Goal: Information Seeking & Learning: Learn about a topic

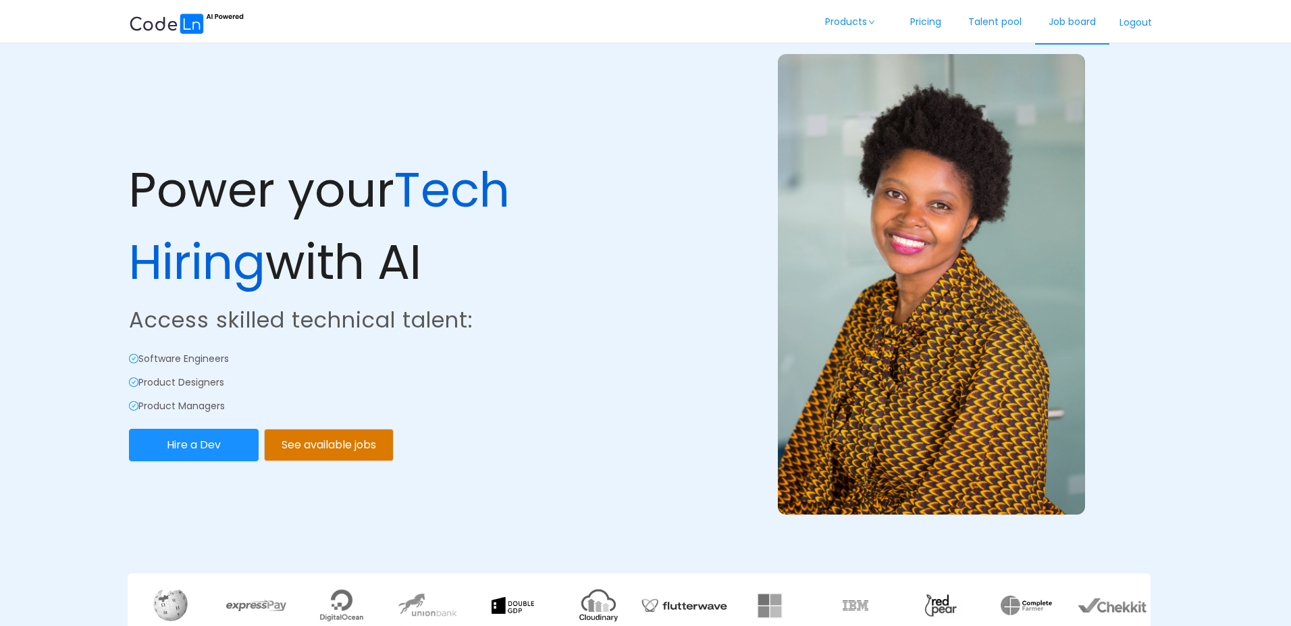
click at [1073, 32] on link "Job board" at bounding box center [1072, 22] width 74 height 45
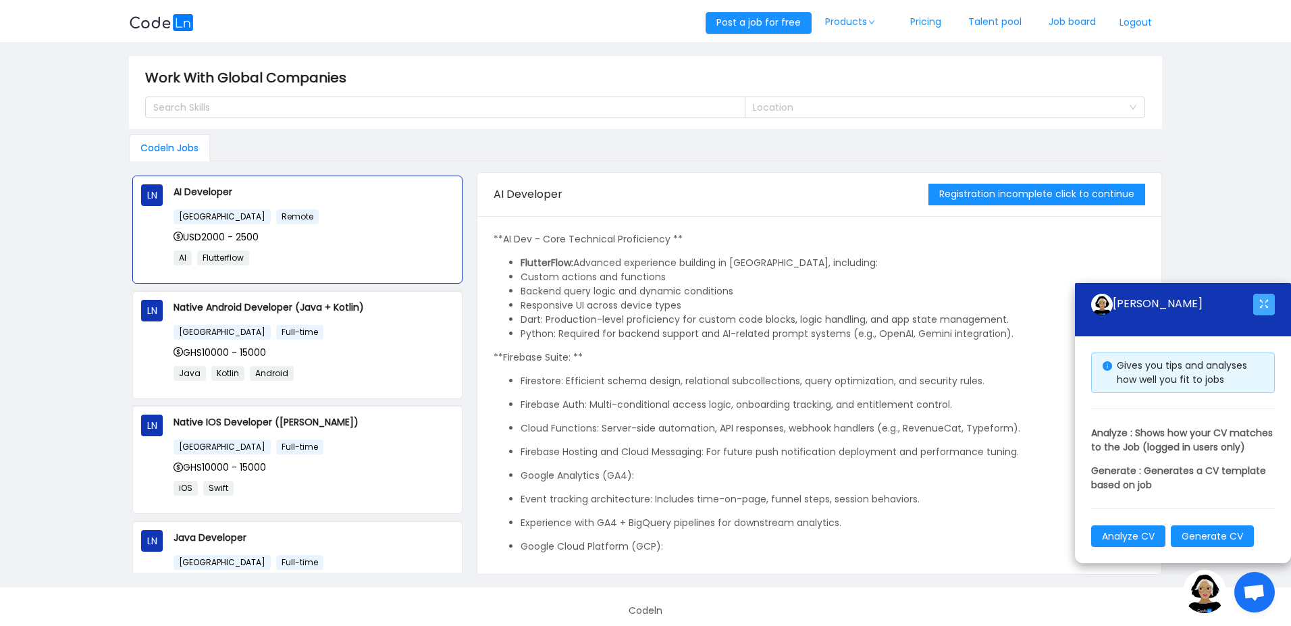
click at [1265, 294] on button "button" at bounding box center [1264, 305] width 22 height 22
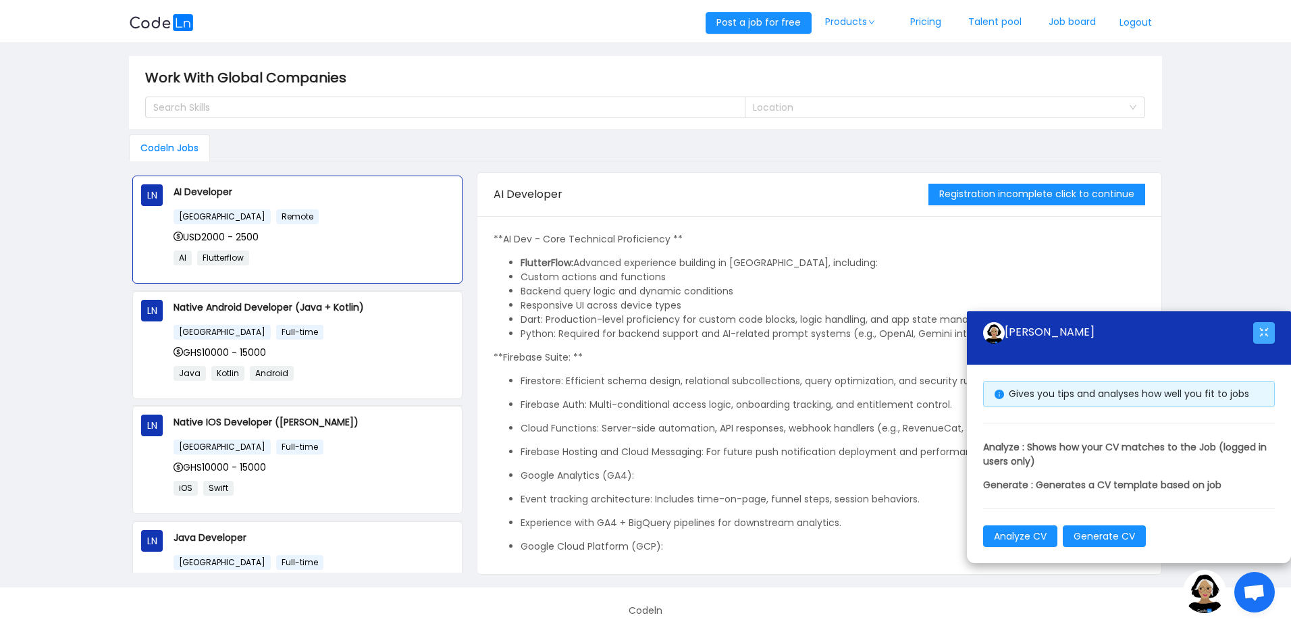
click at [1263, 335] on button "button" at bounding box center [1264, 333] width 22 height 22
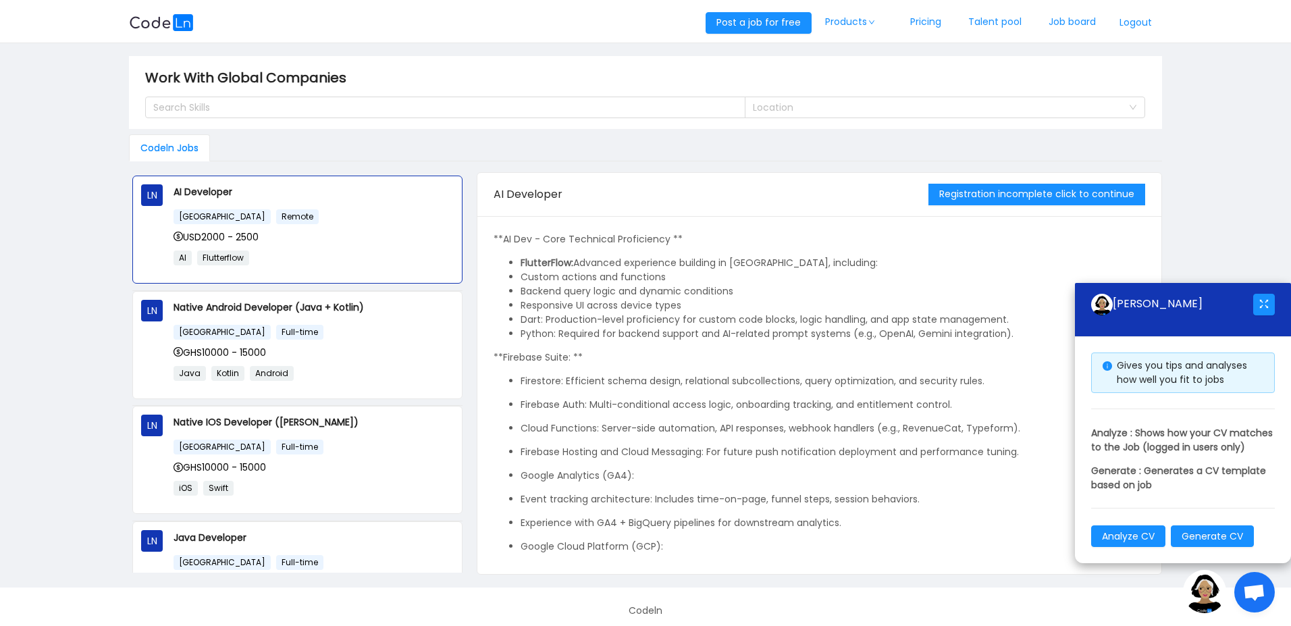
click at [1202, 600] on img at bounding box center [1204, 591] width 43 height 43
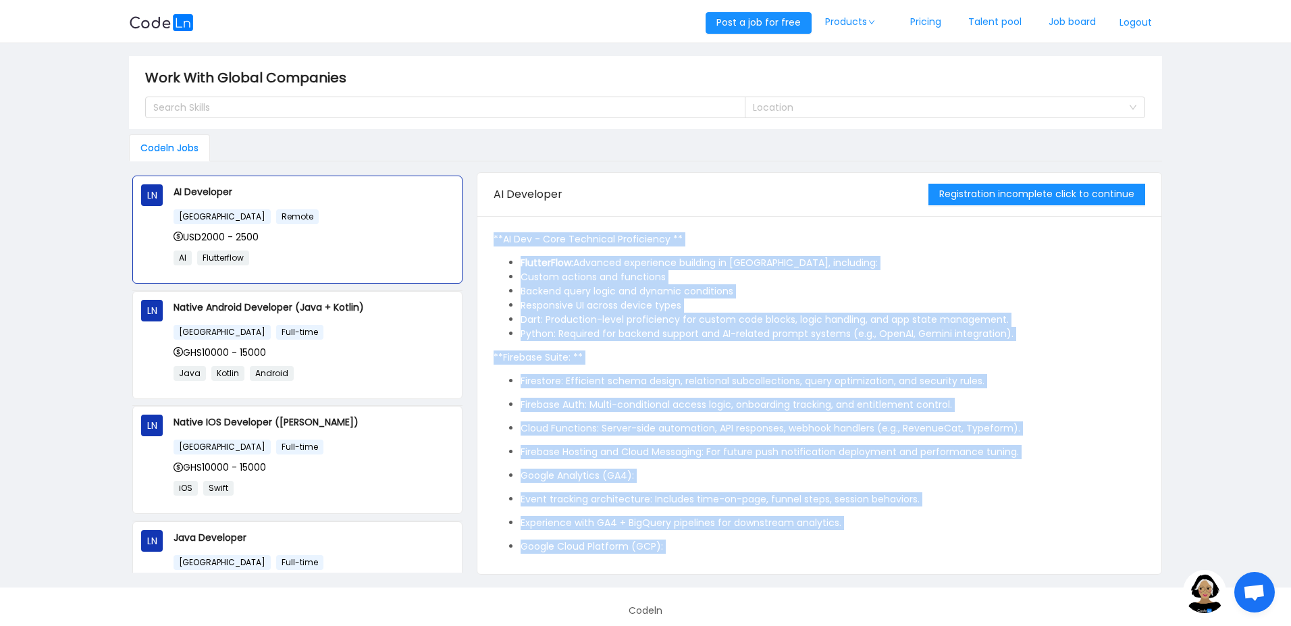
drag, startPoint x: 990, startPoint y: 522, endPoint x: 489, endPoint y: 237, distance: 575.7
click at [489, 239] on div "**AI Dev - Core Technical Proficiency ** FlutterFlow: Advanced experience build…" at bounding box center [818, 395] width 683 height 358
copy div "**AI Dev - Core Technical Proficiency ** FlutterFlow: Advanced experience build…"
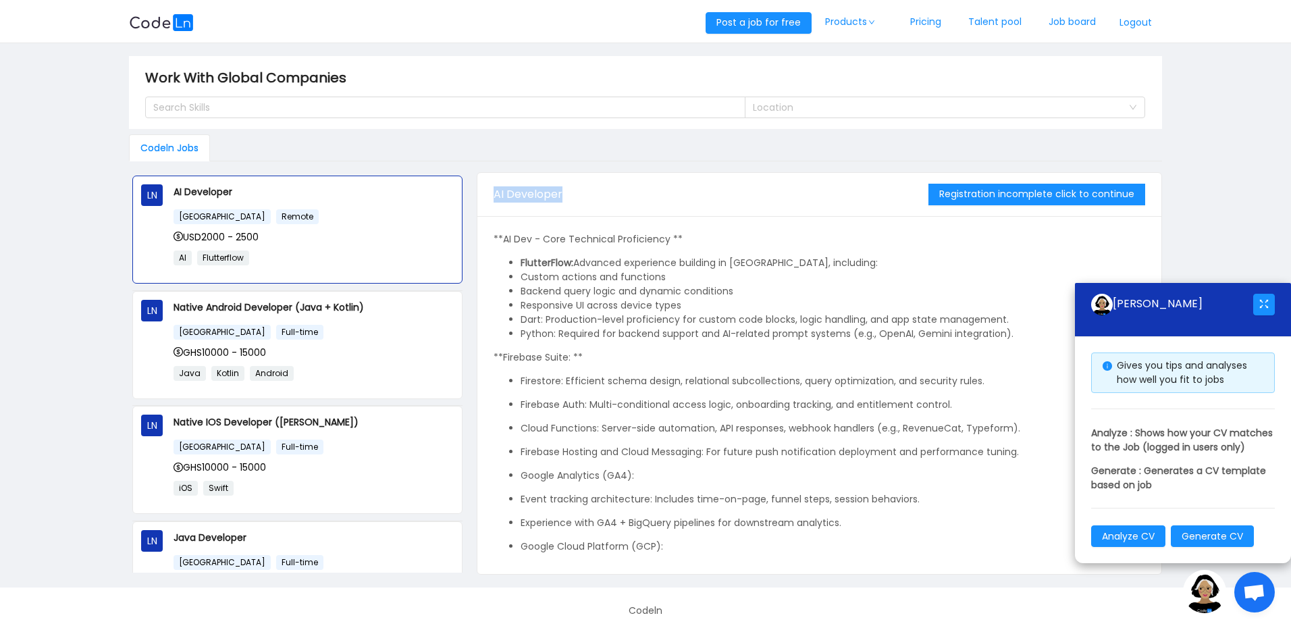
drag, startPoint x: 624, startPoint y: 187, endPoint x: 487, endPoint y: 192, distance: 137.1
click at [487, 192] on div "AI Developer Registration incomplete click to continue" at bounding box center [818, 195] width 683 height 44
copy span "AI Developer"
click at [1206, 321] on img at bounding box center [1204, 591] width 43 height 43
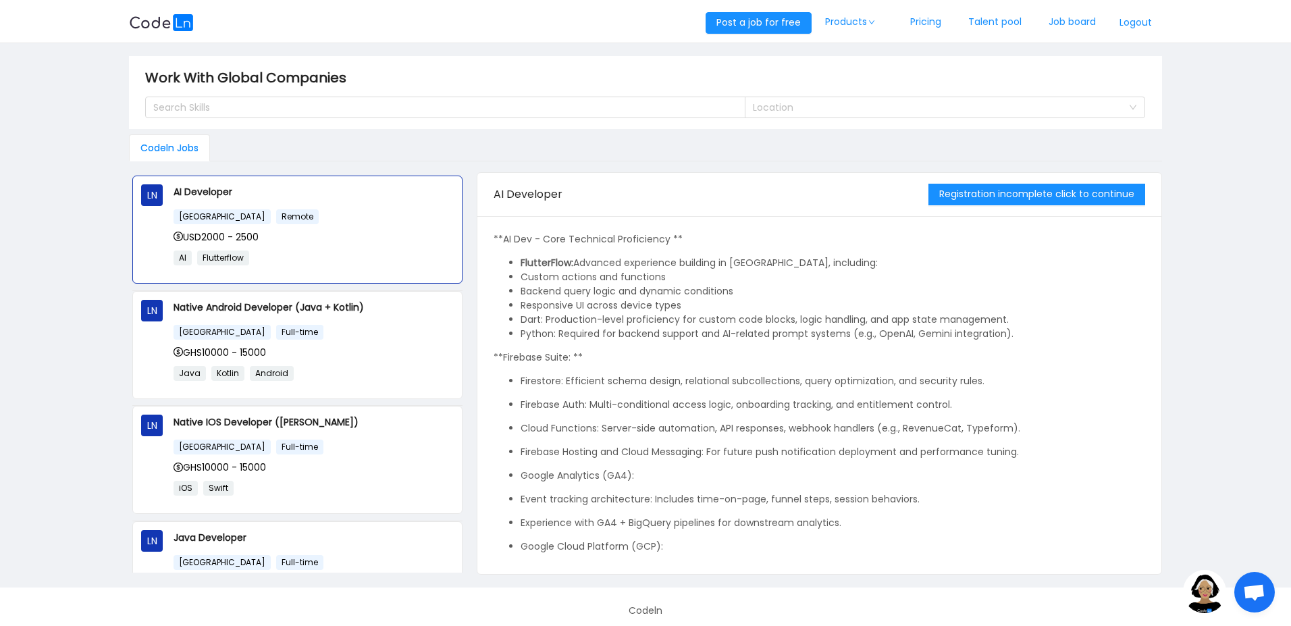
click at [645, 157] on div "Codeln Jobs" at bounding box center [645, 147] width 1033 height 27
click at [343, 321] on div "GHS10000 - 15000" at bounding box center [314, 352] width 280 height 15
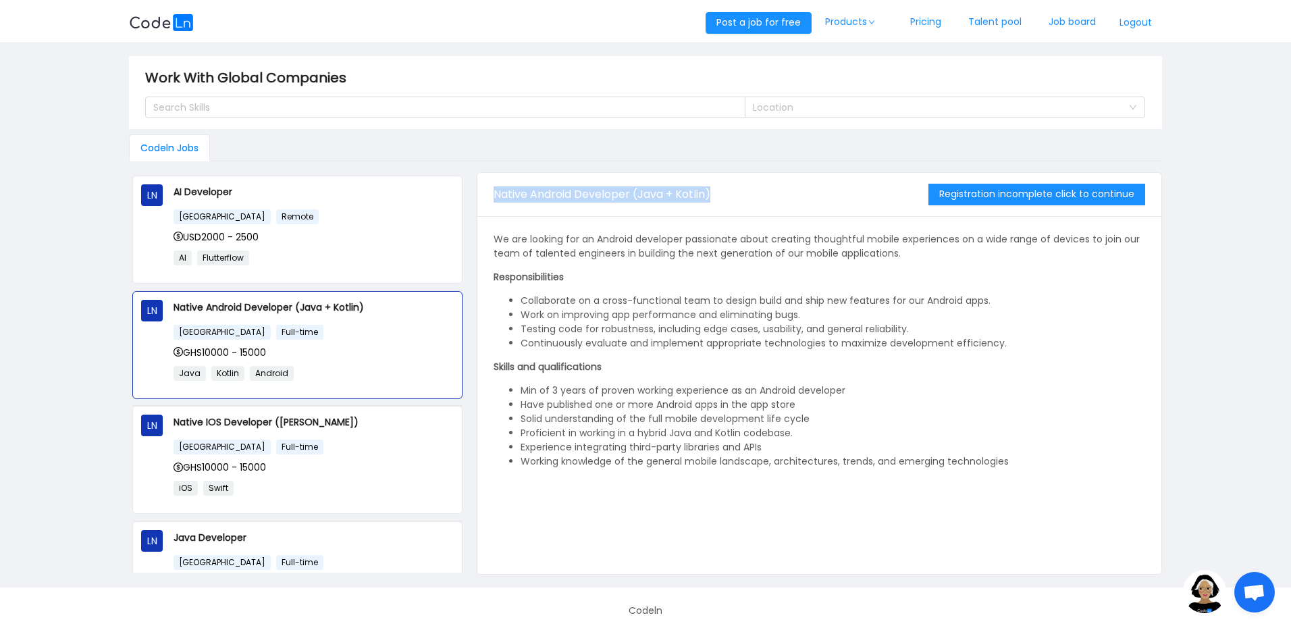
drag, startPoint x: 719, startPoint y: 192, endPoint x: 485, endPoint y: 194, distance: 233.6
click at [485, 194] on div "Native Android Developer (Java + Kotlin) Registration incomplete click to conti…" at bounding box center [818, 195] width 683 height 44
copy span "Native Android Developer (Java + Kotlin)"
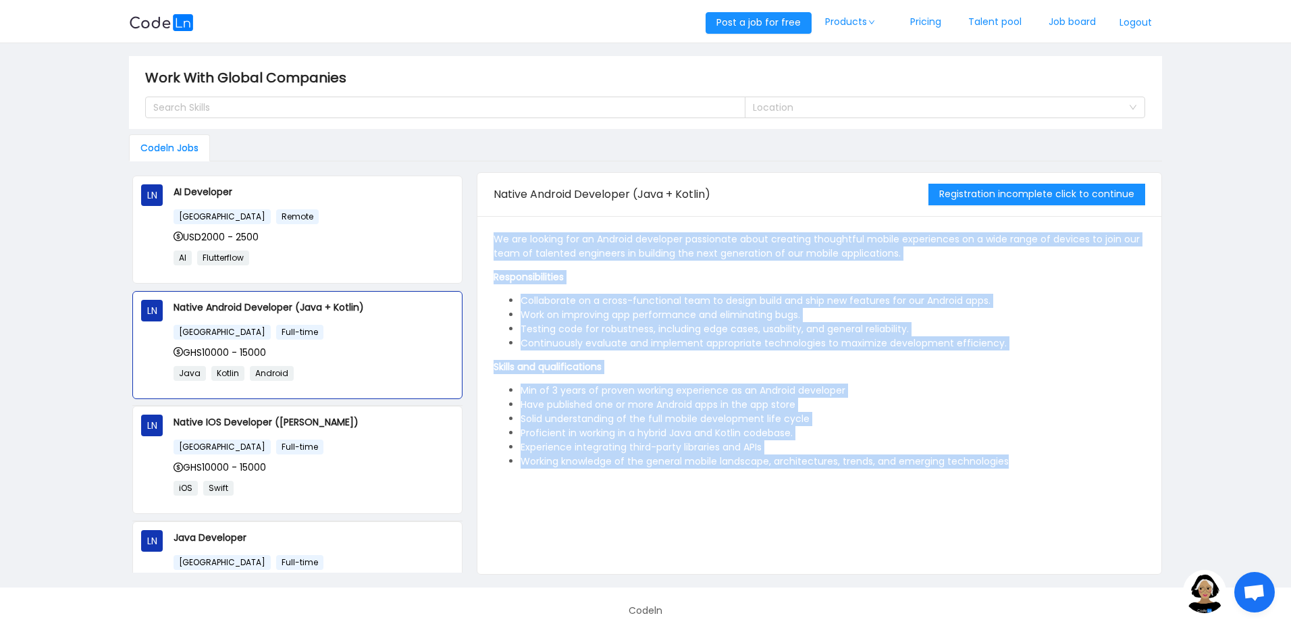
drag, startPoint x: 1012, startPoint y: 460, endPoint x: 483, endPoint y: 239, distance: 573.1
click at [483, 239] on div "We are looking for an Android developer passionate about creating thoughtful mo…" at bounding box center [818, 395] width 683 height 358
copy div "We are looking for an Android developer passionate about creating thoughtful mo…"
click at [931, 321] on li "Solid understanding of the full mobile development life cycle" at bounding box center [833, 419] width 624 height 14
drag, startPoint x: 913, startPoint y: 436, endPoint x: 488, endPoint y: 241, distance: 467.3
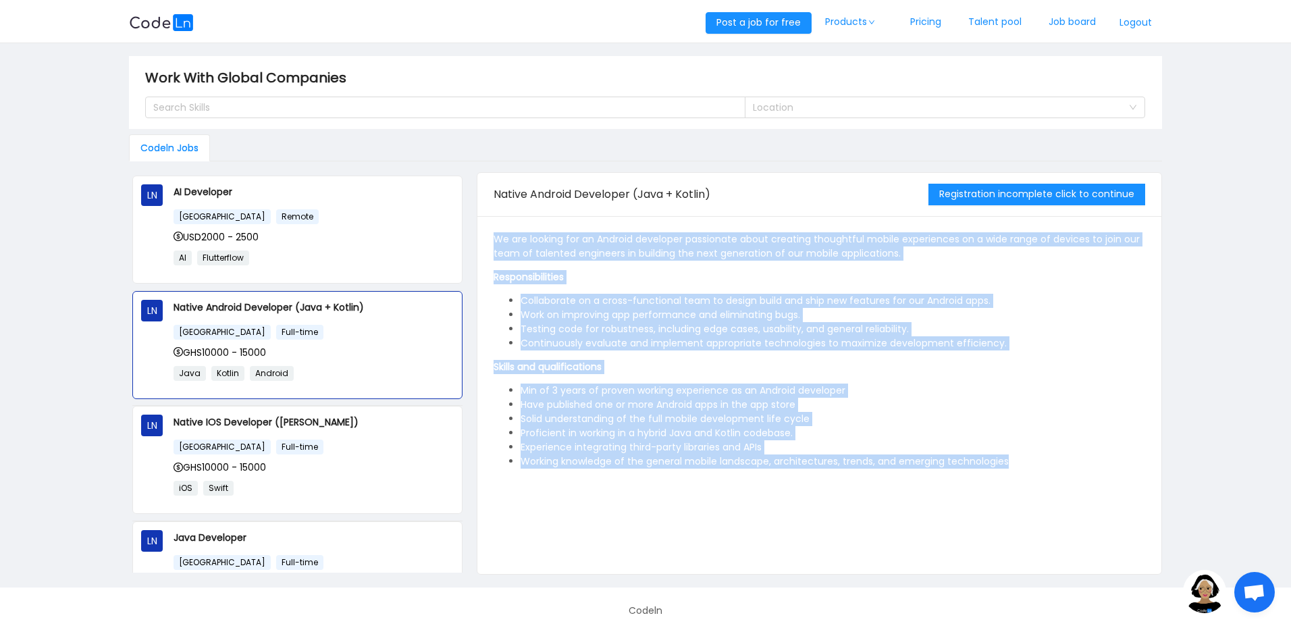
click at [488, 241] on div "We are looking for an Android developer passionate about creating thoughtful mo…" at bounding box center [818, 395] width 683 height 358
copy div "We are looking for an Android developer passionate about creating thoughtful mo…"
